Goal: Task Accomplishment & Management: Manage account settings

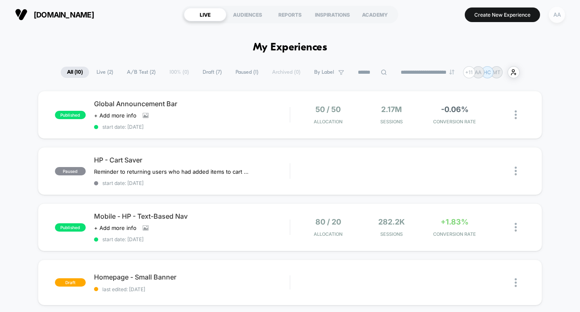
click at [555, 16] on div "AA" at bounding box center [557, 15] width 16 height 16
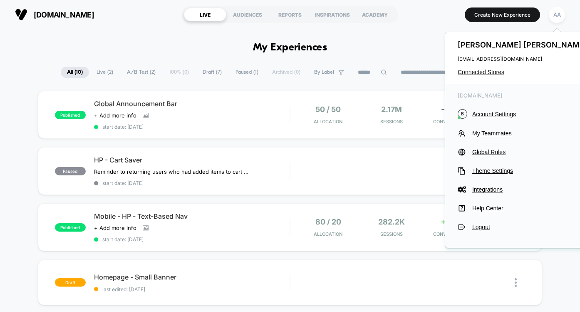
click at [500, 134] on span "My Teammates" at bounding box center [530, 133] width 117 height 7
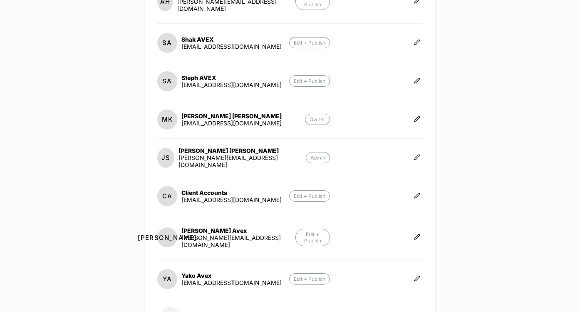
scroll to position [288, 0]
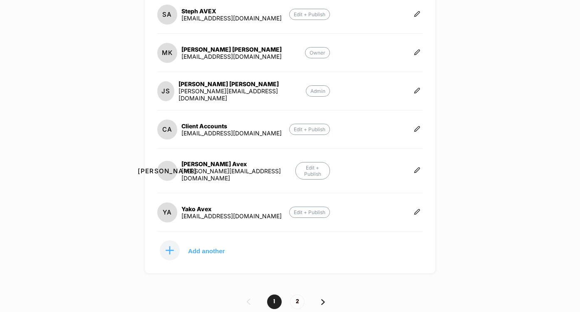
click at [325, 294] on div "1 2" at bounding box center [290, 301] width 580 height 15
click at [320, 294] on div "1 2" at bounding box center [290, 301] width 580 height 15
click at [324, 299] on img at bounding box center [323, 302] width 4 height 6
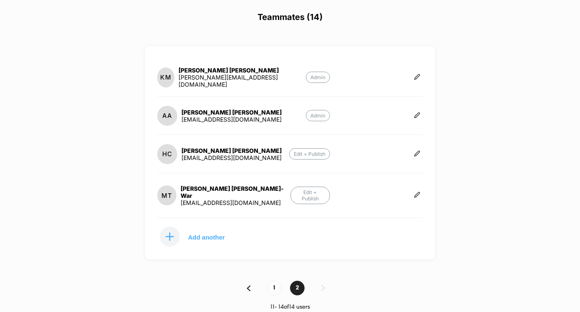
click at [247, 285] on img at bounding box center [249, 288] width 4 height 6
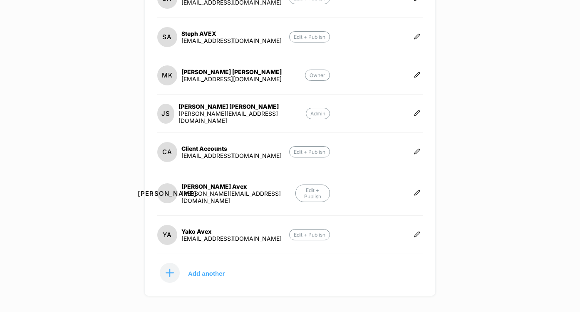
scroll to position [288, 0]
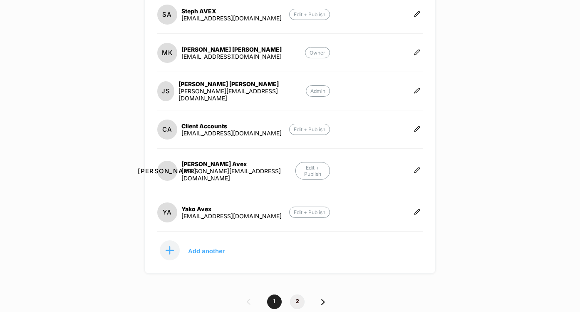
click at [297, 294] on span "2" at bounding box center [297, 301] width 15 height 15
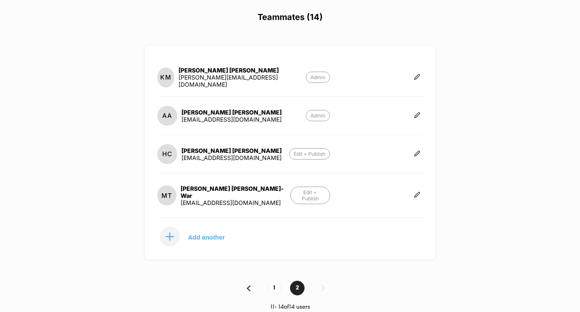
scroll to position [0, 0]
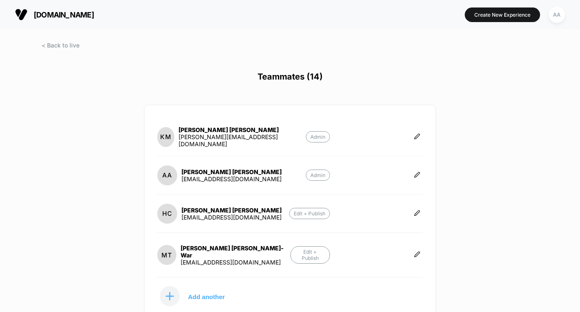
click at [40, 12] on span "[DOMAIN_NAME]" at bounding box center [64, 14] width 60 height 9
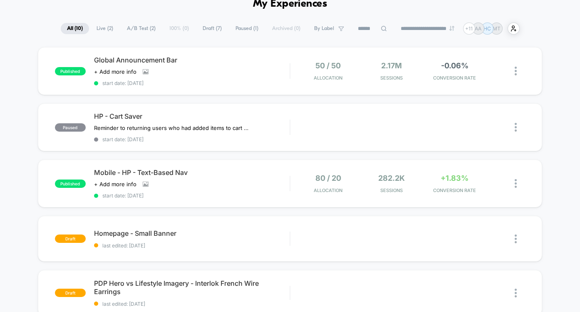
scroll to position [16, 0]
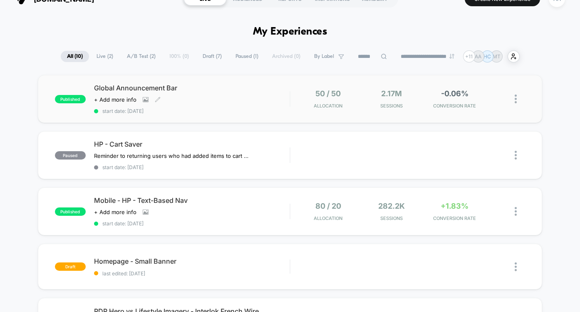
click at [187, 98] on div "Click to view images Click to edit experience details + Add more info" at bounding box center [162, 99] width 137 height 7
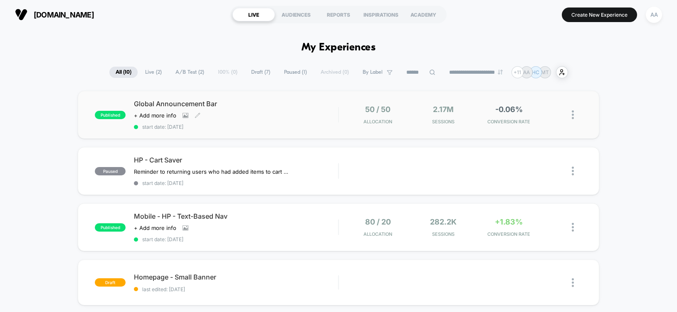
click at [321, 115] on div "Global Announcement Bar Click to view images Click to edit experience details +…" at bounding box center [236, 114] width 204 height 30
